Goal: Task Accomplishment & Management: Manage account settings

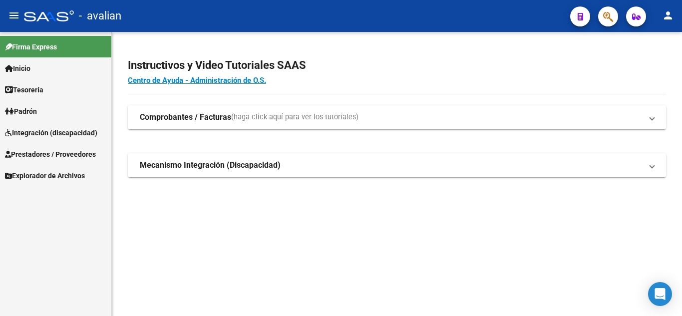
click at [28, 107] on span "Padrón" at bounding box center [21, 111] width 32 height 11
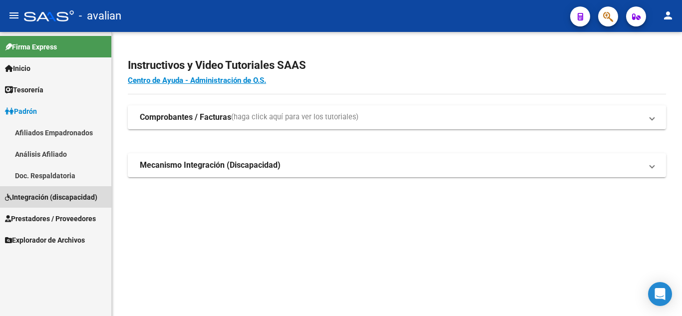
click at [35, 192] on span "Integración (discapacidad)" at bounding box center [51, 197] width 92 height 11
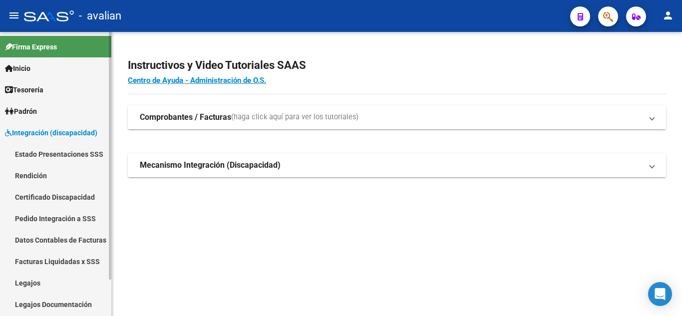
click at [36, 280] on link "Legajos" at bounding box center [55, 282] width 111 height 21
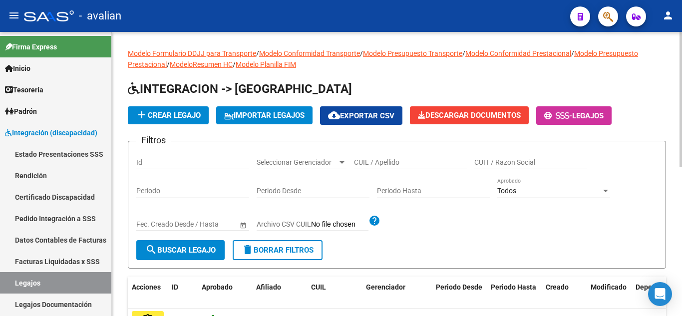
click at [374, 164] on input "CUIL / Apellido" at bounding box center [410, 162] width 113 height 8
paste input "70028257"
type input "70028257"
click at [191, 247] on span "search Buscar Legajo" at bounding box center [180, 250] width 70 height 9
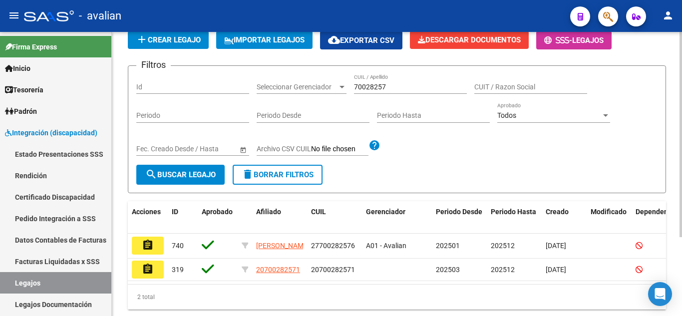
scroll to position [100, 0]
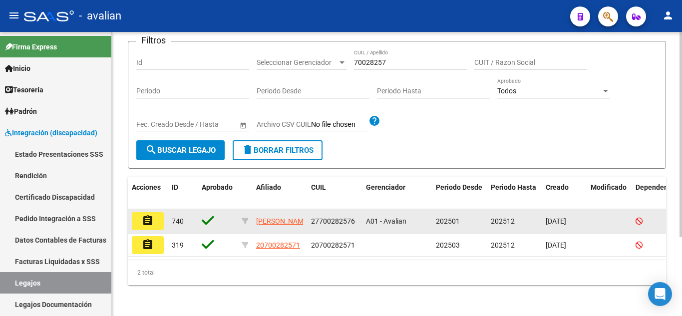
click at [154, 220] on button "assignment" at bounding box center [148, 221] width 32 height 18
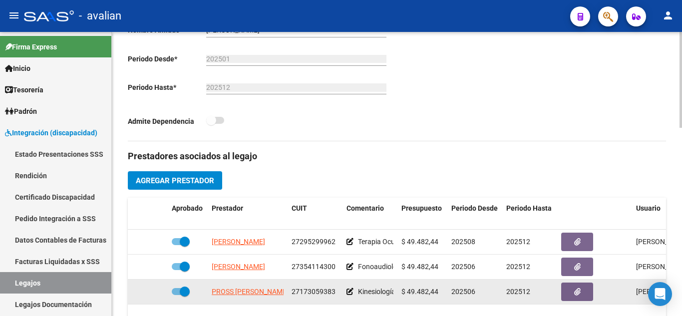
scroll to position [350, 0]
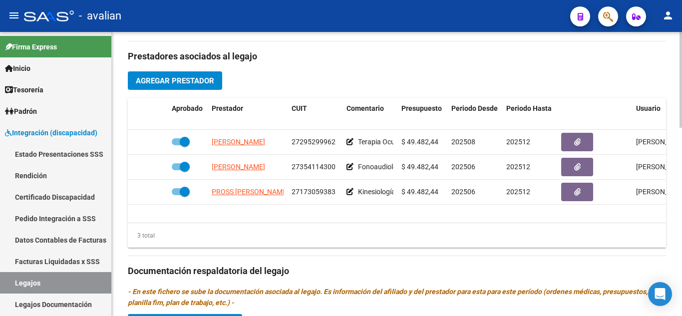
drag, startPoint x: 252, startPoint y: 227, endPoint x: 330, endPoint y: 226, distance: 77.9
click at [330, 226] on div "3 total" at bounding box center [397, 235] width 539 height 25
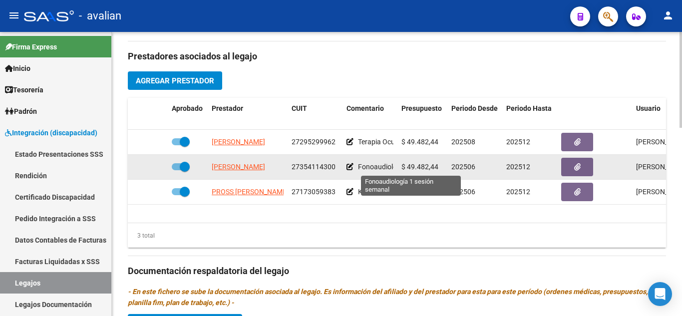
click at [370, 169] on span "Fonoaudiología 1 sesión semanal" at bounding box center [409, 167] width 103 height 8
click at [183, 167] on span at bounding box center [185, 167] width 10 height 10
click at [177, 170] on input "checkbox" at bounding box center [176, 170] width 0 height 0
checkbox input "false"
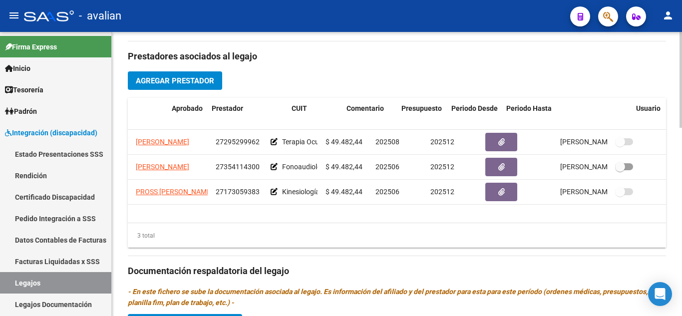
scroll to position [0, 0]
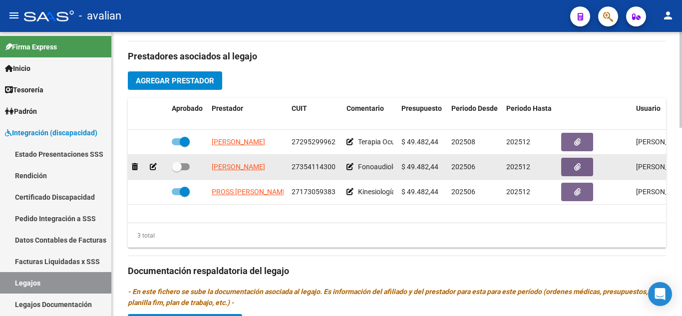
click at [561, 168] on datatable-body-cell at bounding box center [595, 167] width 75 height 24
click at [564, 168] on button "button" at bounding box center [578, 167] width 32 height 18
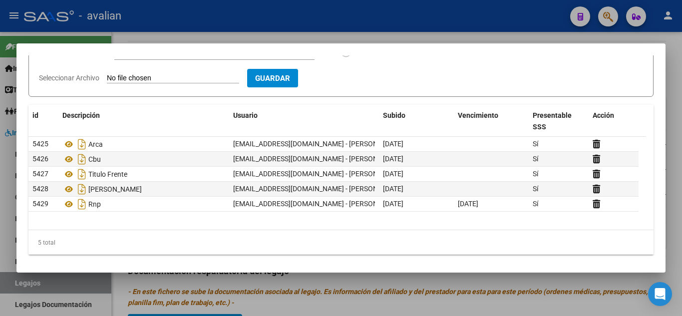
scroll to position [113, 0]
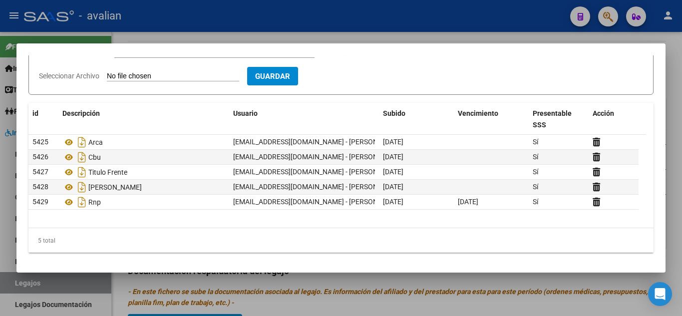
click at [680, 70] on div at bounding box center [341, 158] width 682 height 316
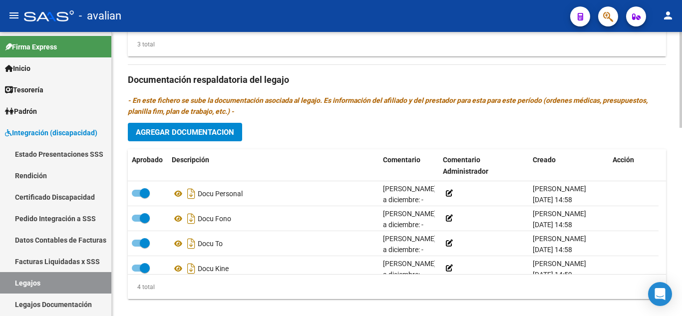
scroll to position [557, 0]
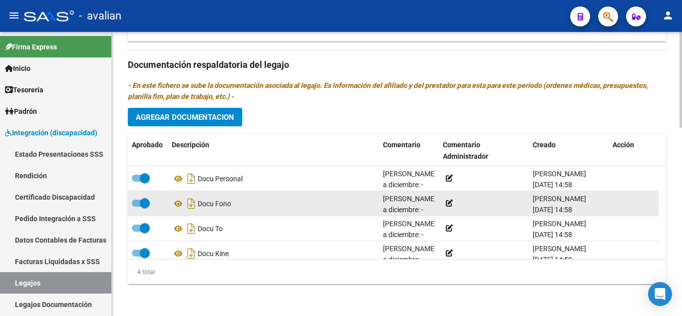
click at [452, 203] on icon at bounding box center [449, 203] width 7 height 7
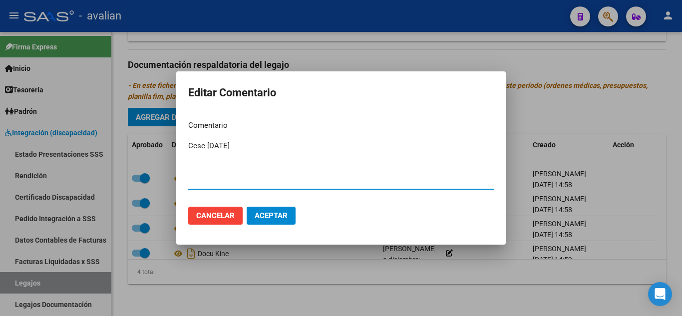
type textarea "Cese [DATE]"
click at [269, 220] on span "Aceptar" at bounding box center [271, 215] width 33 height 9
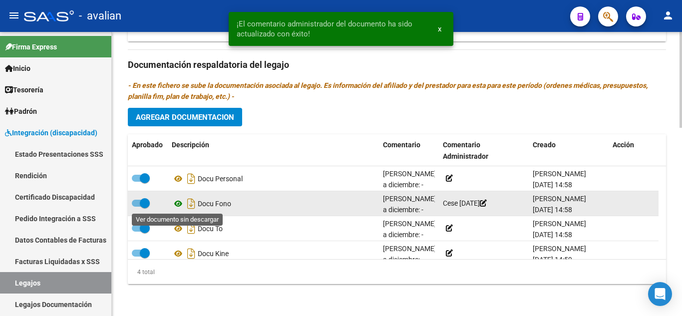
click at [183, 203] on icon at bounding box center [178, 204] width 13 height 12
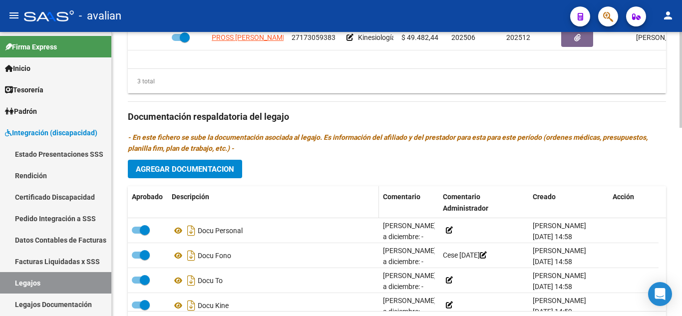
scroll to position [507, 0]
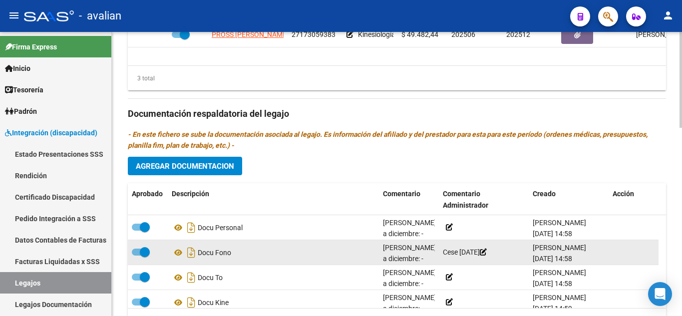
click at [146, 250] on span at bounding box center [145, 252] width 10 height 10
click at [137, 256] on input "checkbox" at bounding box center [136, 256] width 0 height 0
checkbox input "false"
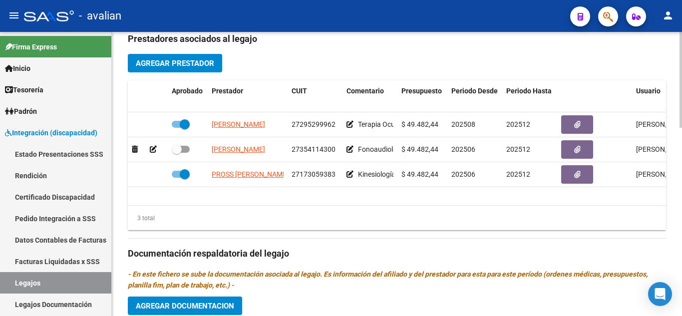
scroll to position [307, 0]
